Goal: Answer question/provide support: Share knowledge or assist other users

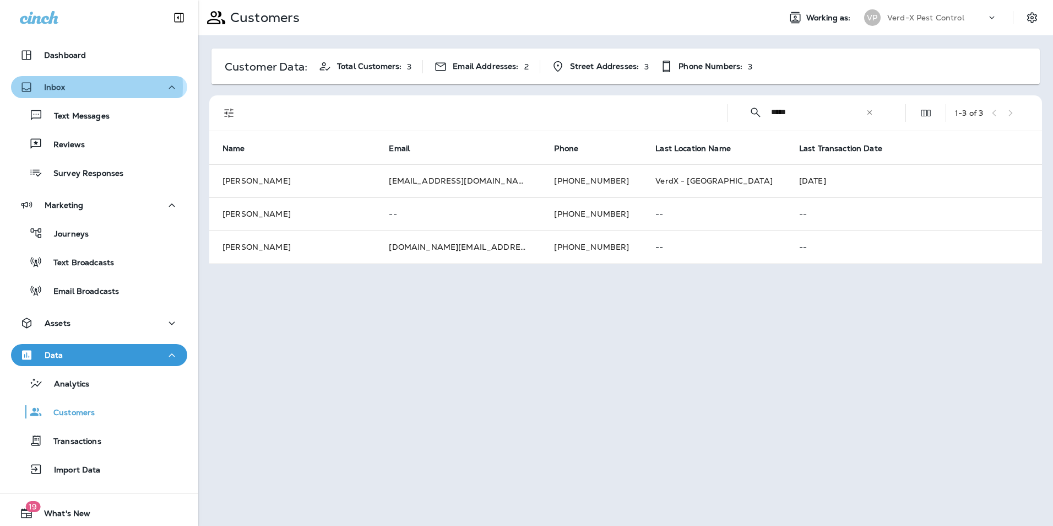
click at [62, 86] on p "Inbox" at bounding box center [54, 87] width 21 height 9
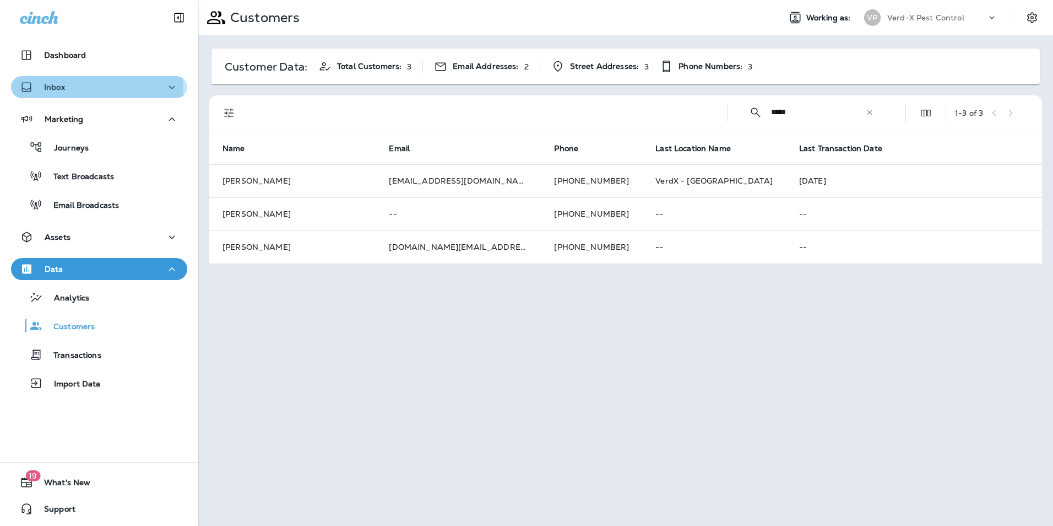
click at [72, 89] on div "Inbox" at bounding box center [99, 87] width 159 height 14
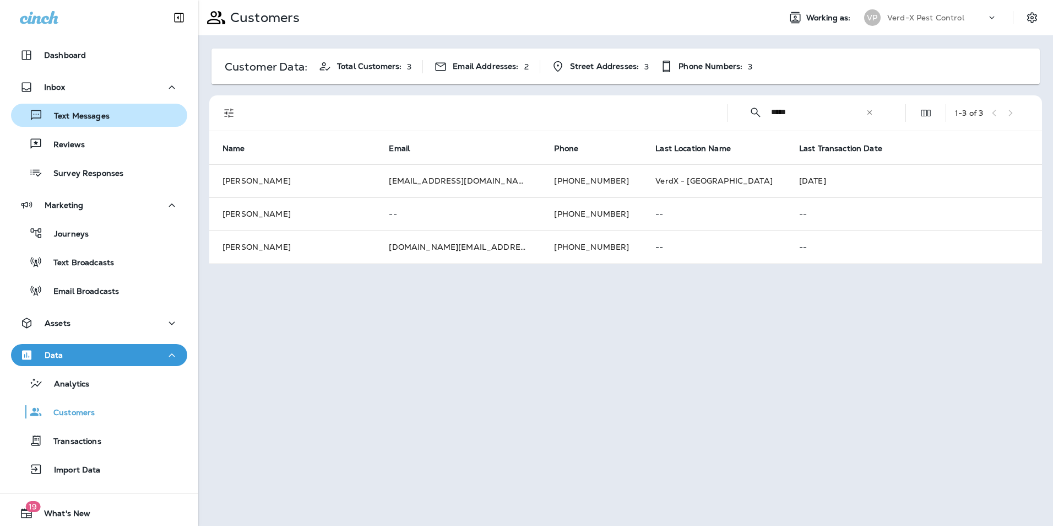
click at [73, 114] on p "Text Messages" at bounding box center [76, 116] width 67 height 10
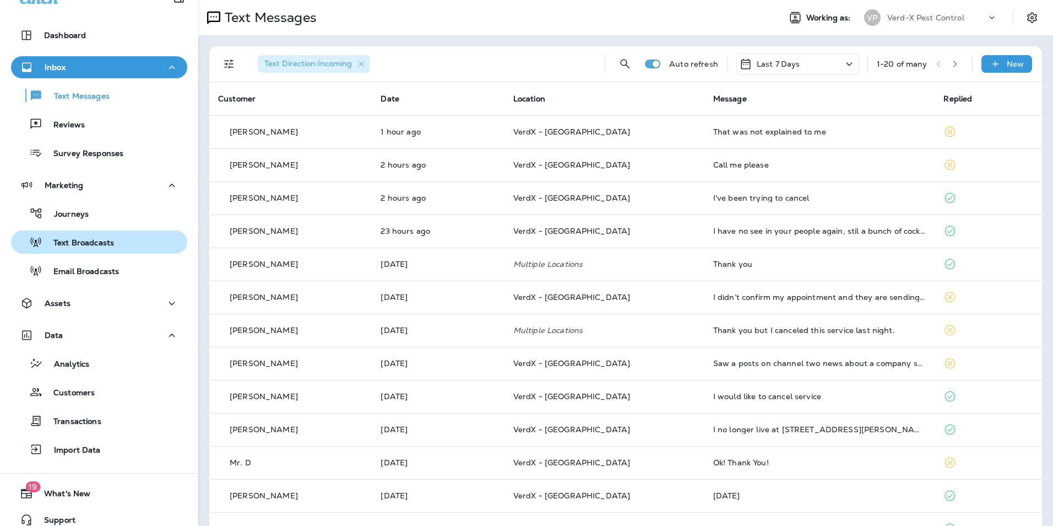
scroll to position [31, 0]
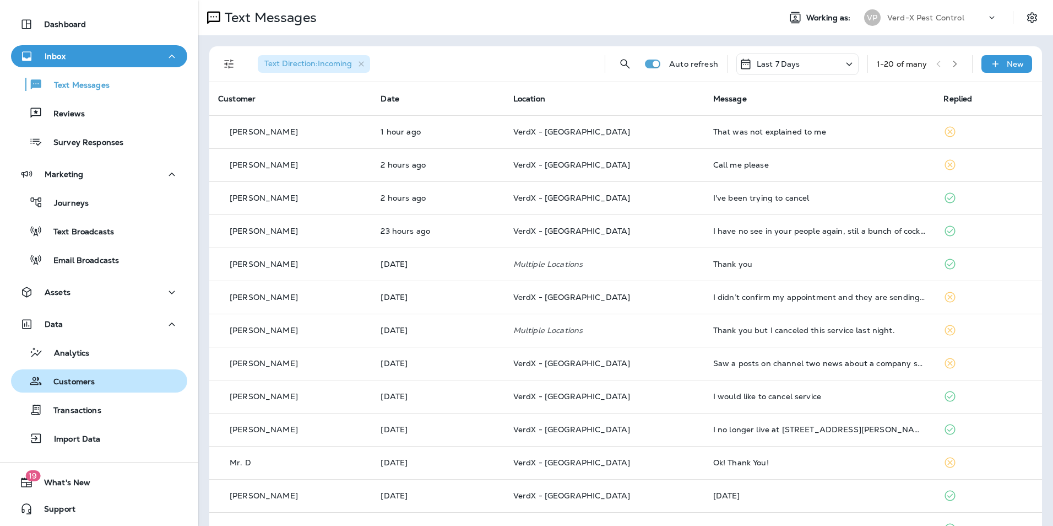
click at [75, 383] on p "Customers" at bounding box center [68, 382] width 52 height 10
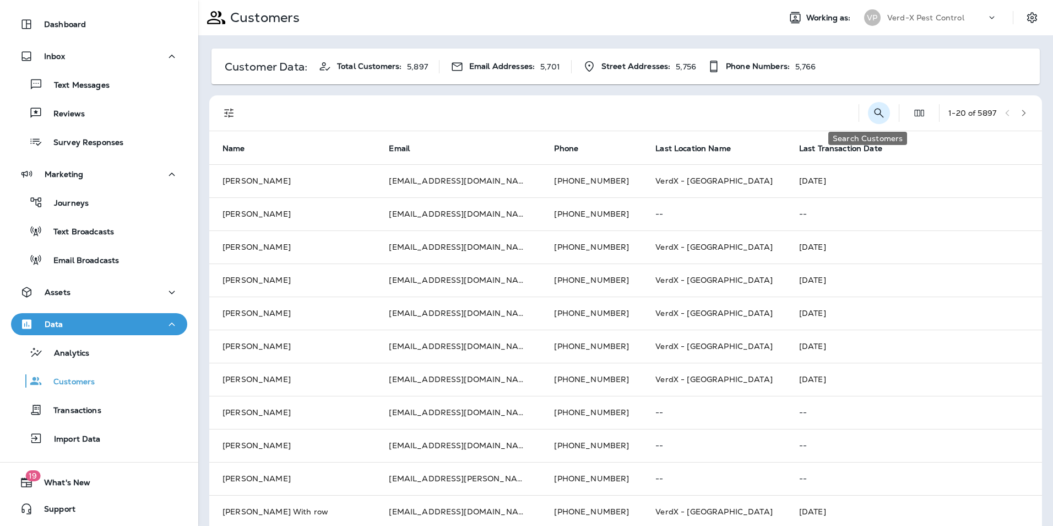
click at [873, 108] on icon "Search Customers" at bounding box center [879, 112] width 13 height 13
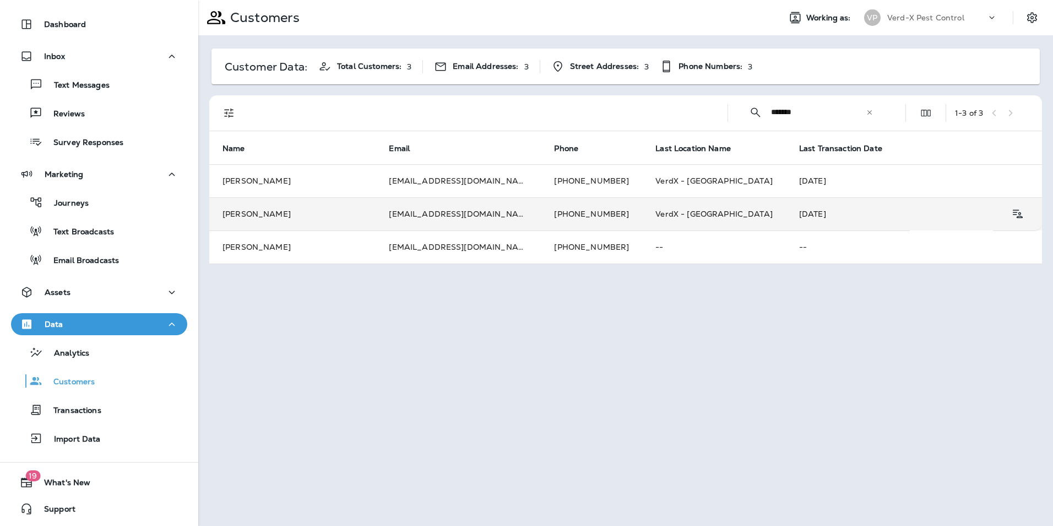
click at [419, 218] on td "[EMAIL_ADDRESS][DOMAIN_NAME]" at bounding box center [458, 213] width 165 height 33
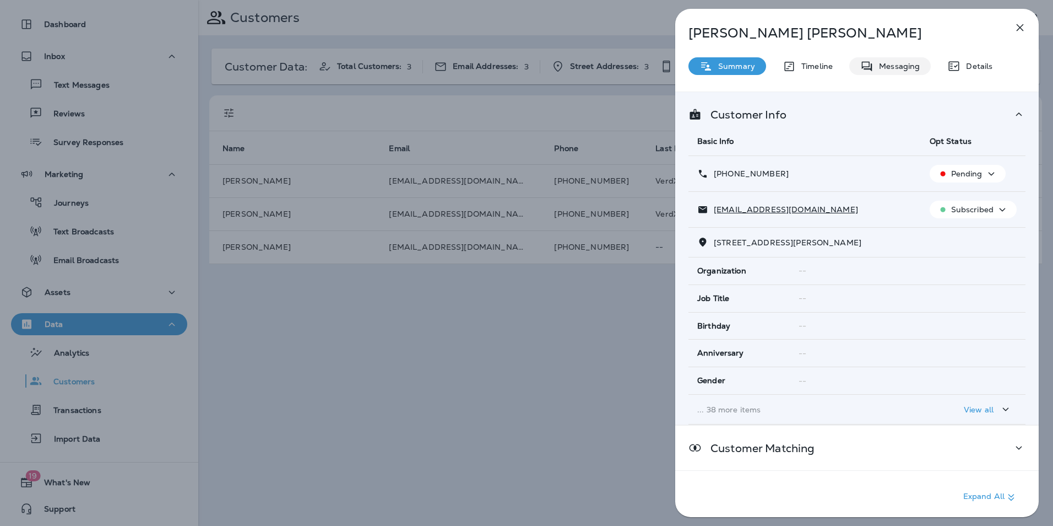
click at [908, 59] on div "Messaging" at bounding box center [891, 66] width 82 height 18
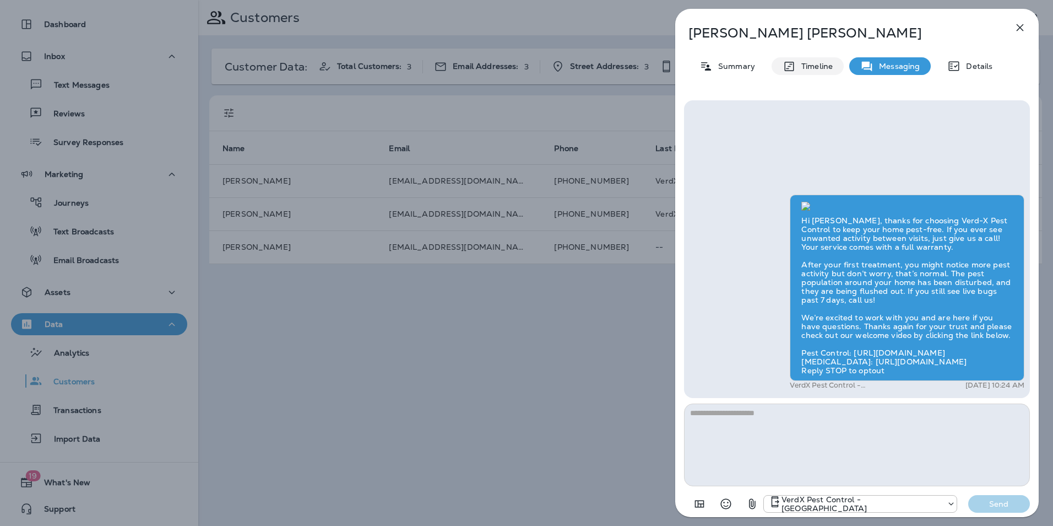
click at [805, 64] on p "Timeline" at bounding box center [814, 66] width 37 height 9
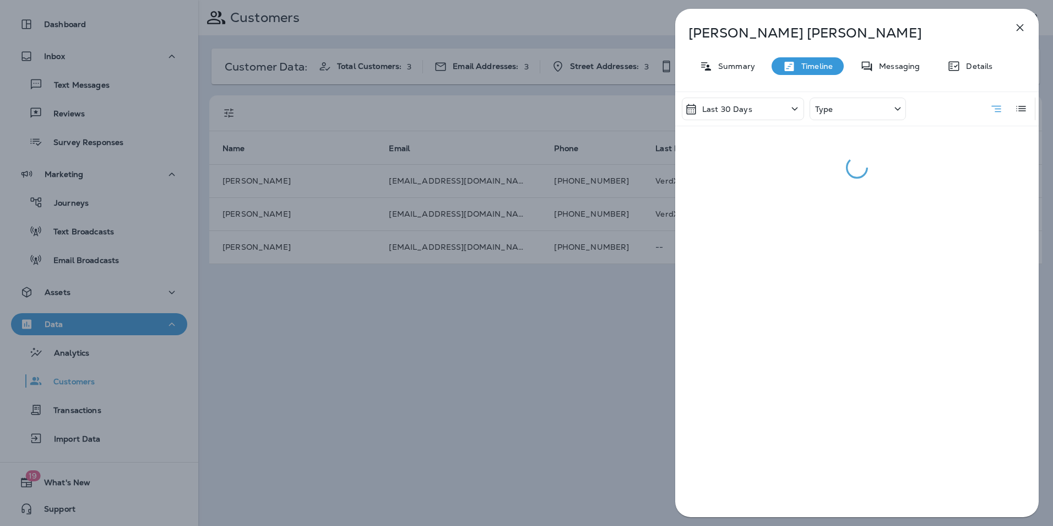
click at [846, 109] on div "Type" at bounding box center [858, 109] width 96 height 23
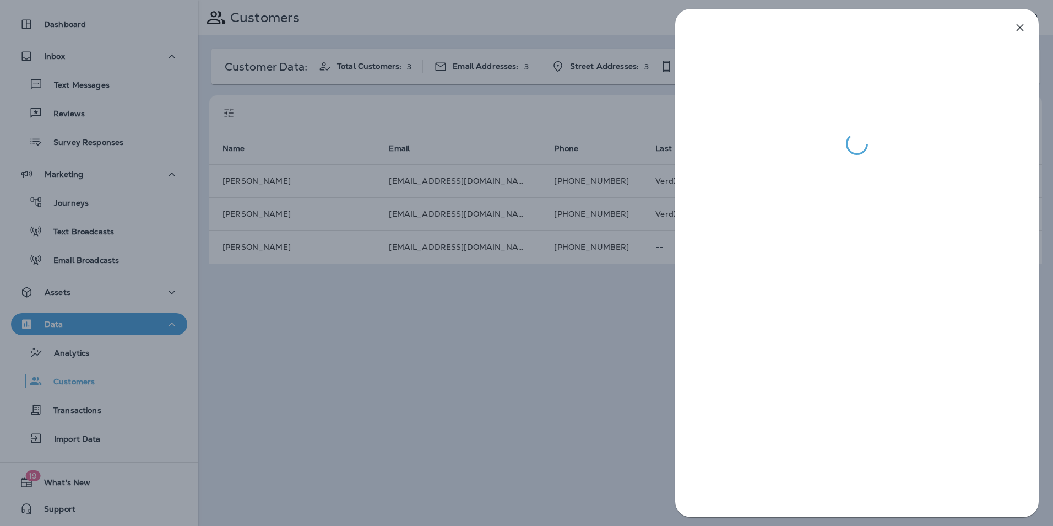
click at [646, 277] on div at bounding box center [526, 263] width 1053 height 526
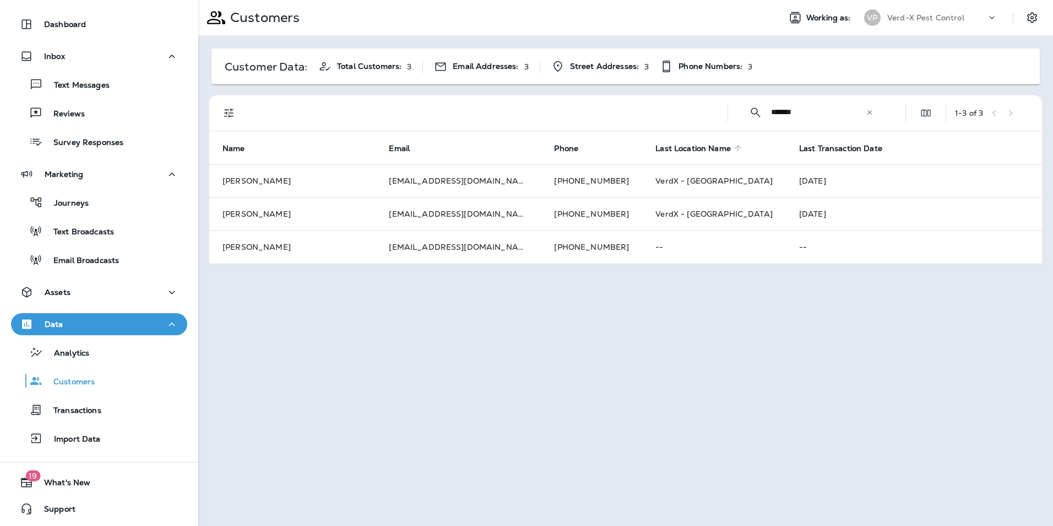
drag, startPoint x: 839, startPoint y: 115, endPoint x: 625, endPoint y: 145, distance: 215.9
click at [647, 121] on div "​ ******* ​ ​ 1 - 3 of 3" at bounding box center [628, 112] width 820 height 35
type input "*********"
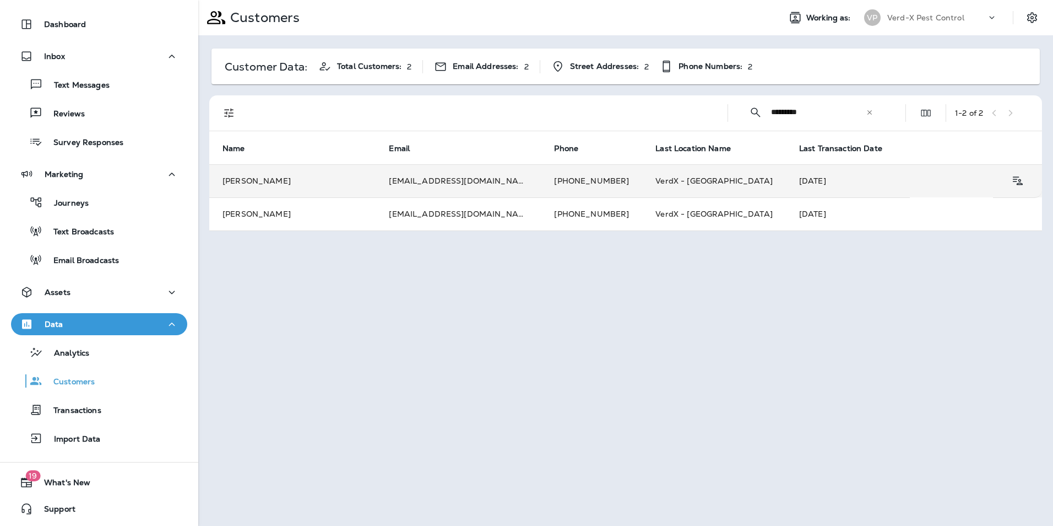
click at [394, 181] on td "[EMAIL_ADDRESS][DOMAIN_NAME]" at bounding box center [458, 180] width 165 height 33
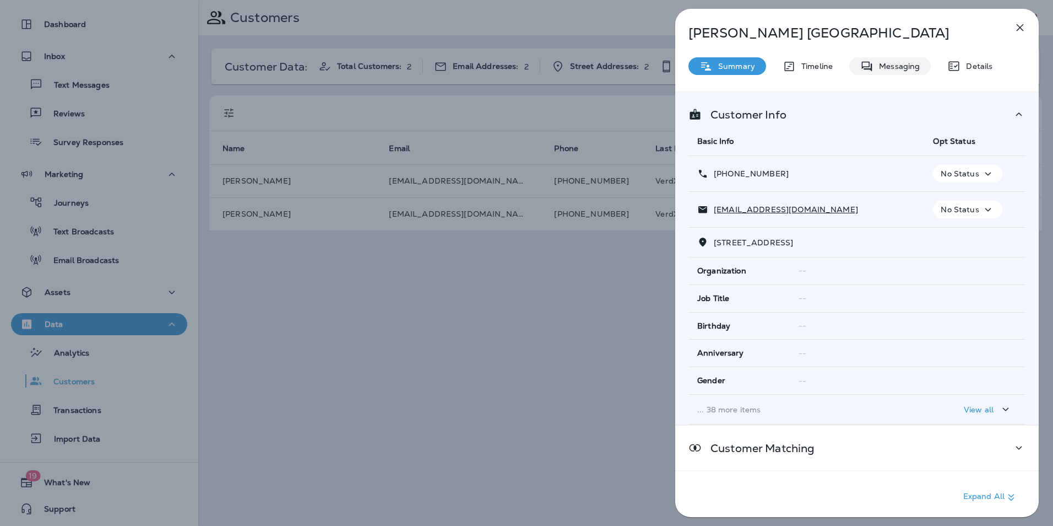
click at [897, 69] on p "Messaging" at bounding box center [897, 66] width 46 height 9
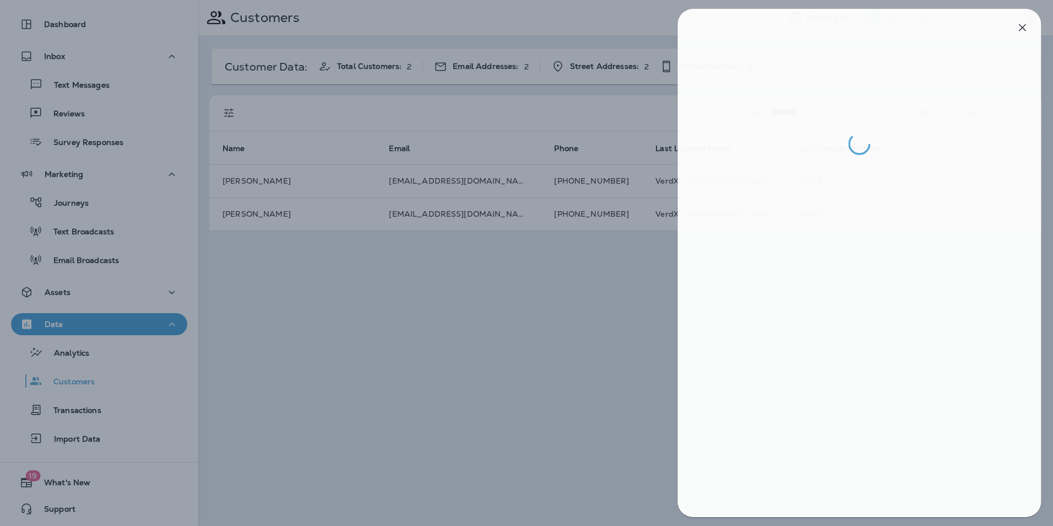
click at [406, 353] on div at bounding box center [528, 263] width 1053 height 526
